Goal: Find specific page/section: Find specific page/section

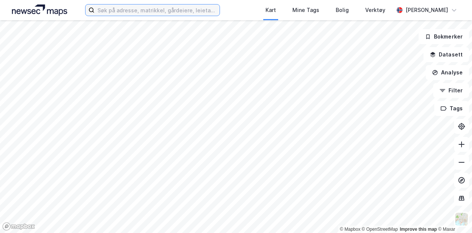
click at [178, 12] on input at bounding box center [156, 9] width 125 height 11
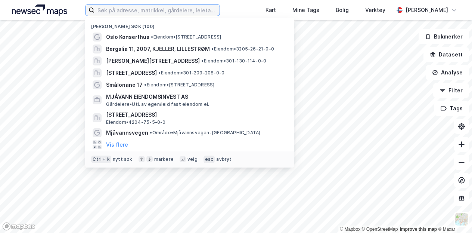
click at [131, 12] on input at bounding box center [156, 9] width 125 height 11
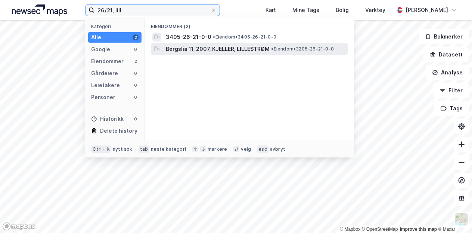
type input "26/21, lill"
click at [195, 48] on span "Bergslia 11, 2007, KJELLER, LILLESTRØM" at bounding box center [218, 48] width 104 height 9
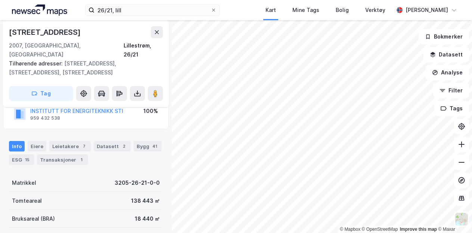
scroll to position [75, 0]
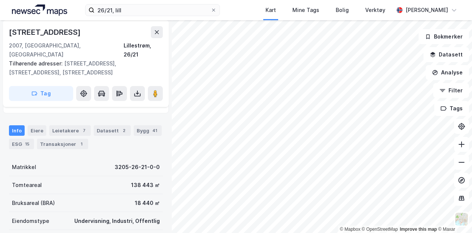
scroll to position [75, 0]
